Goal: Information Seeking & Learning: Learn about a topic

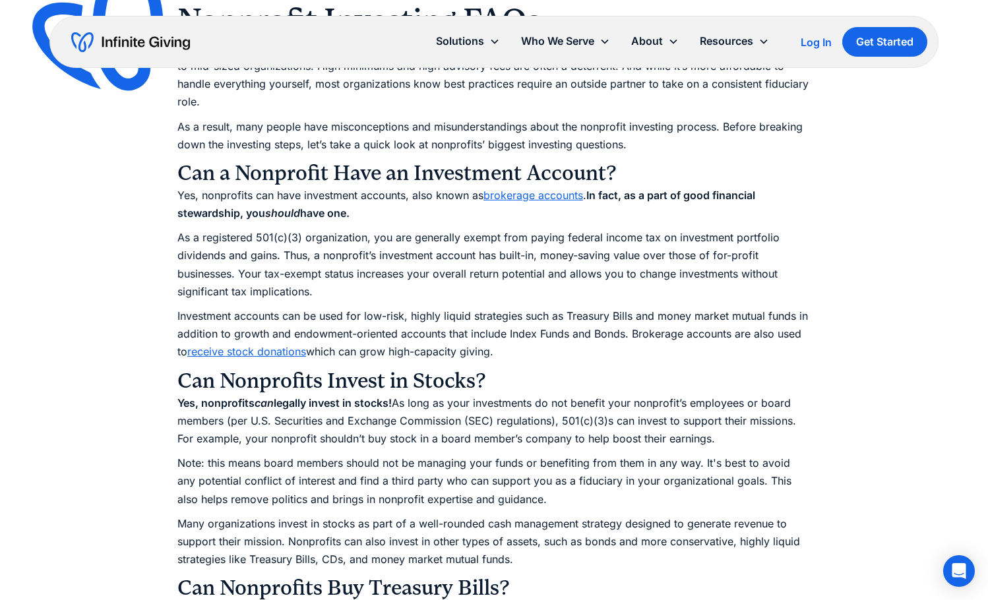
click at [559, 195] on link "brokerage accounts" at bounding box center [534, 195] width 100 height 13
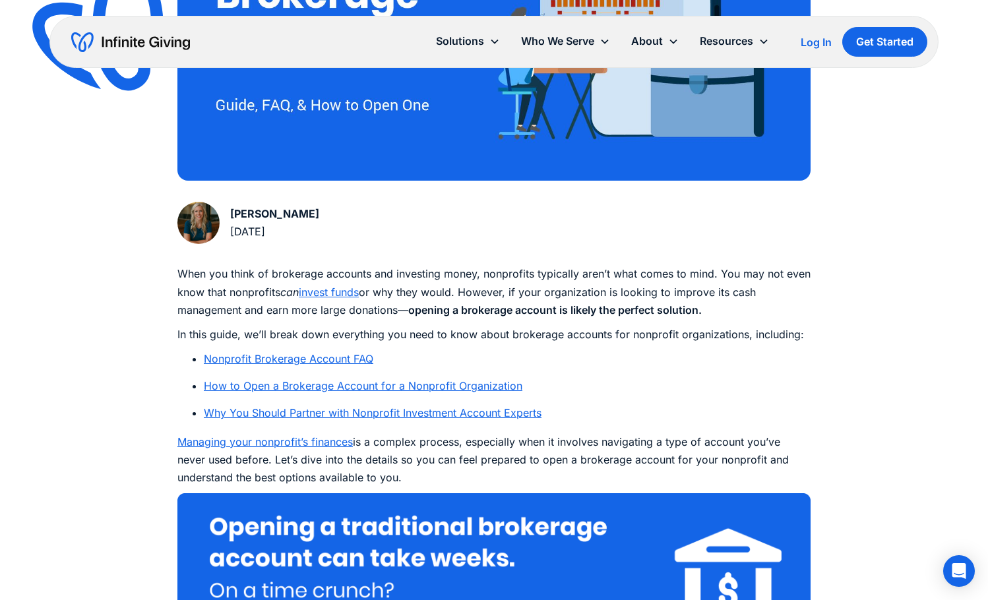
scroll to position [528, 0]
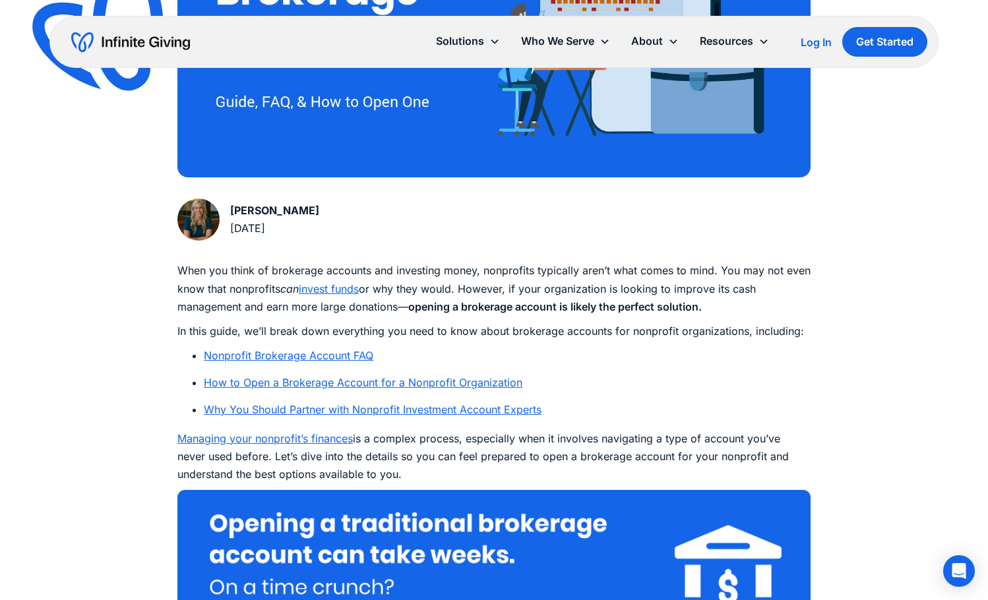
click at [354, 356] on link "Nonprofit Brokerage Account FAQ" at bounding box center [289, 355] width 170 height 13
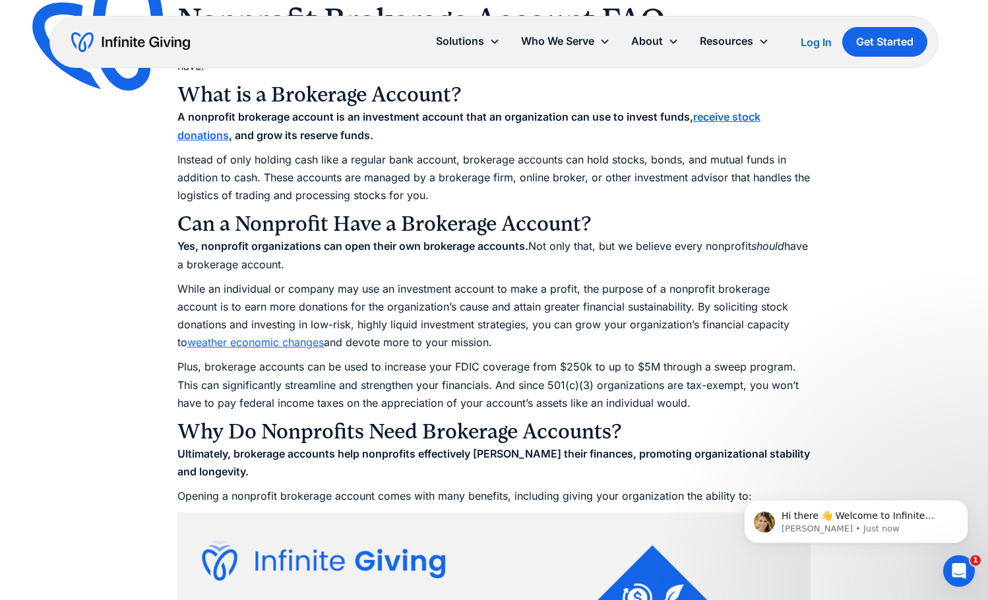
scroll to position [528, 0]
